Goal: Find specific page/section: Find specific page/section

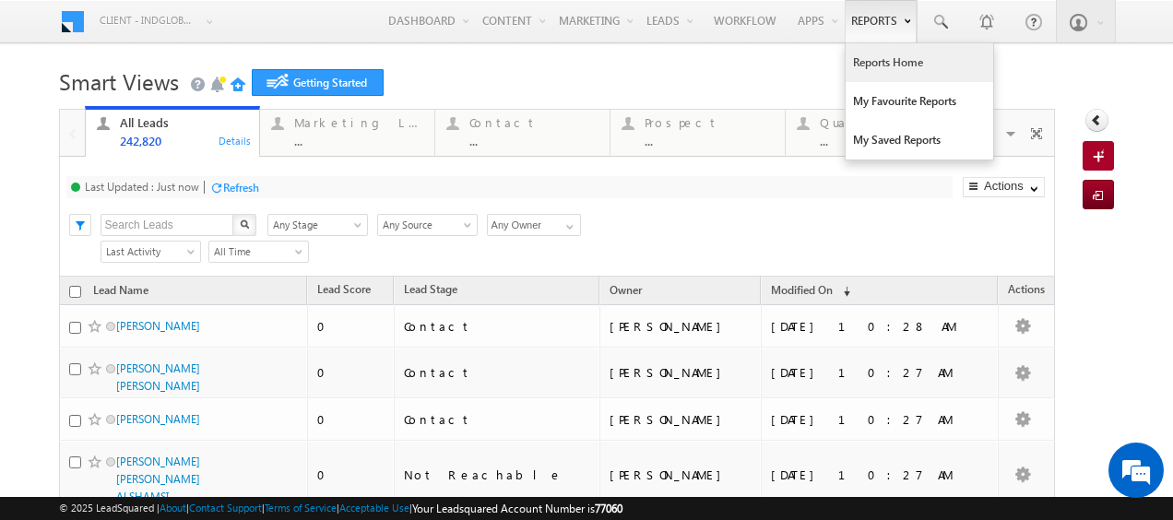
click at [887, 67] on link "Reports Home" at bounding box center [920, 62] width 148 height 39
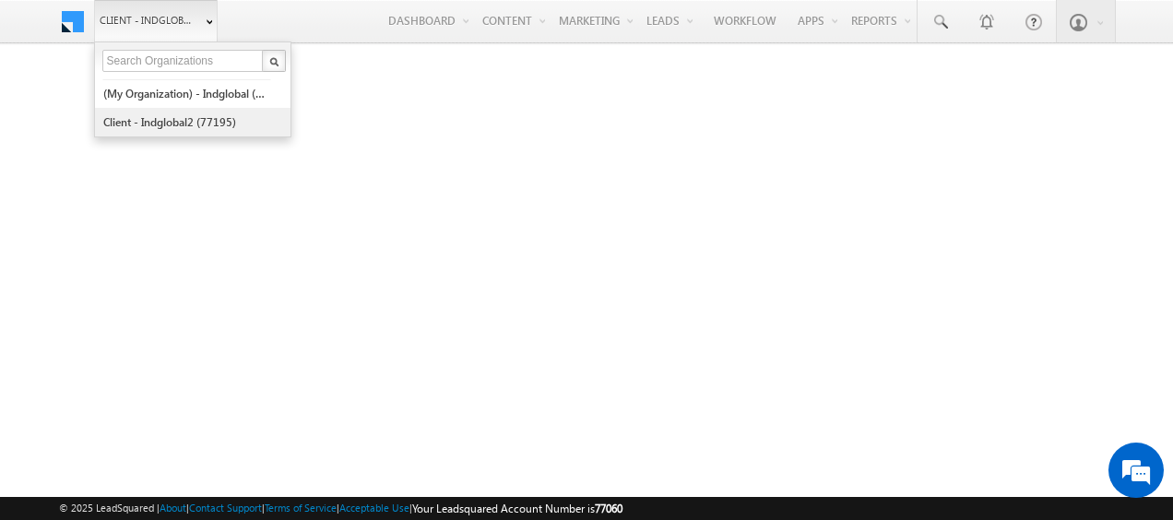
click at [179, 127] on link "Client - indglobal2 (77195)" at bounding box center [186, 122] width 169 height 29
